Goal: Information Seeking & Learning: Learn about a topic

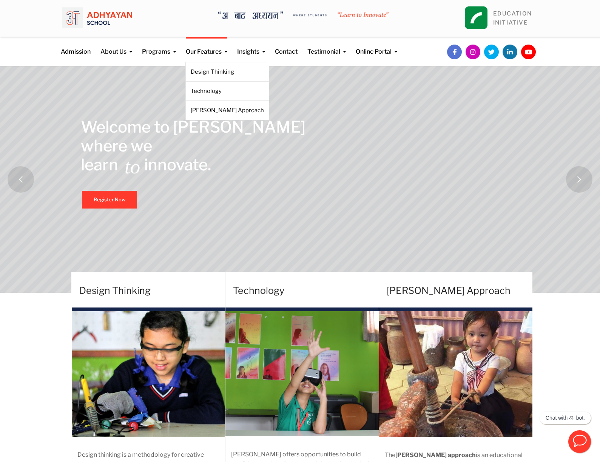
scroll to position [2, 0]
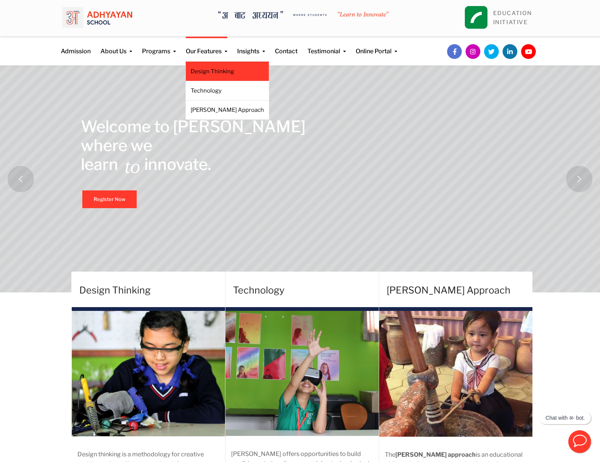
click at [205, 70] on link "Design Thinking" at bounding box center [227, 71] width 73 height 8
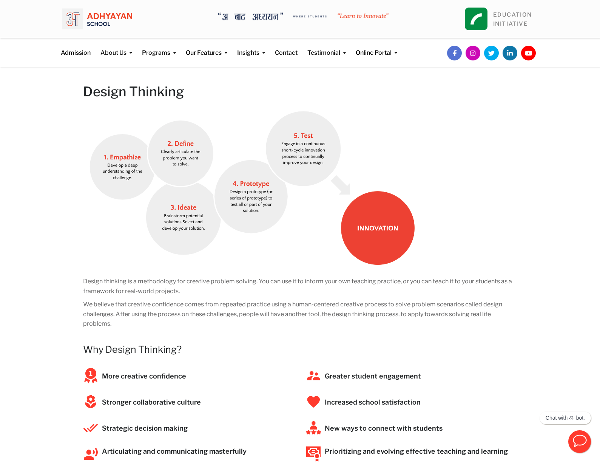
click at [106, 17] on img at bounding box center [97, 19] width 70 height 26
